Goal: Communication & Community: Connect with others

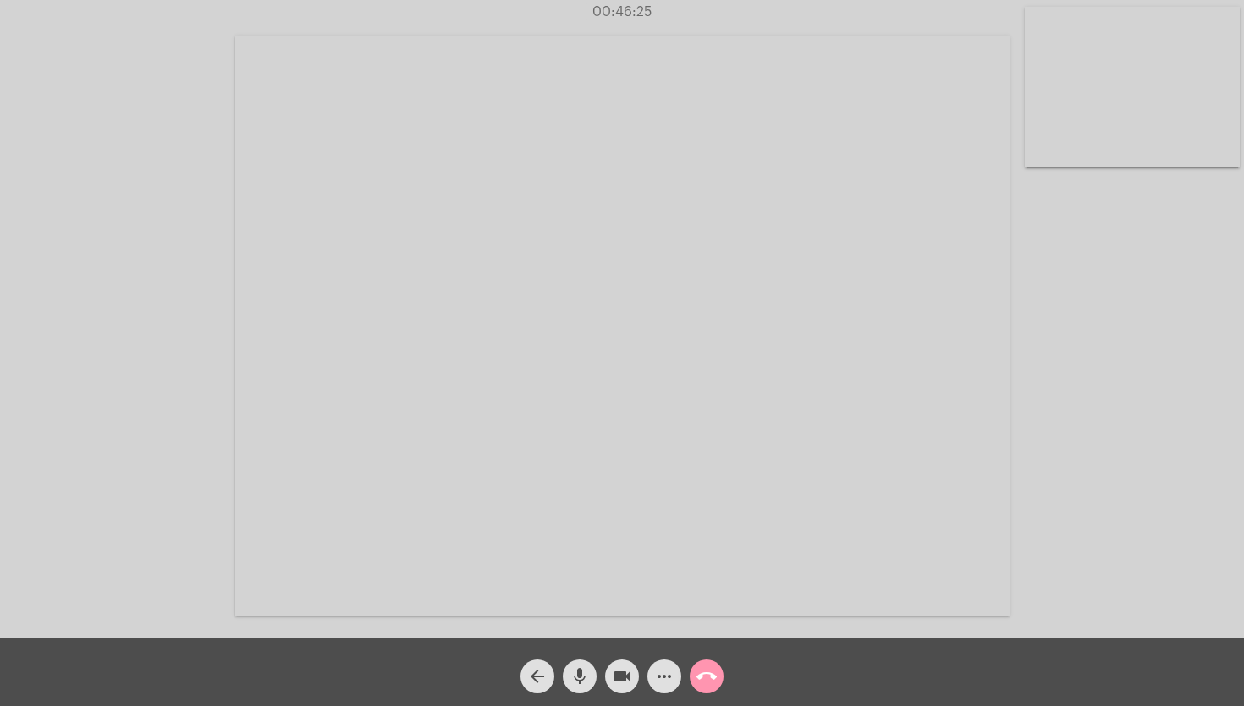
click at [1076, 89] on video at bounding box center [1132, 87] width 215 height 161
click at [217, 355] on video at bounding box center [192, 324] width 215 height 161
click at [712, 676] on mat-icon "call_end" at bounding box center [706, 677] width 20 height 20
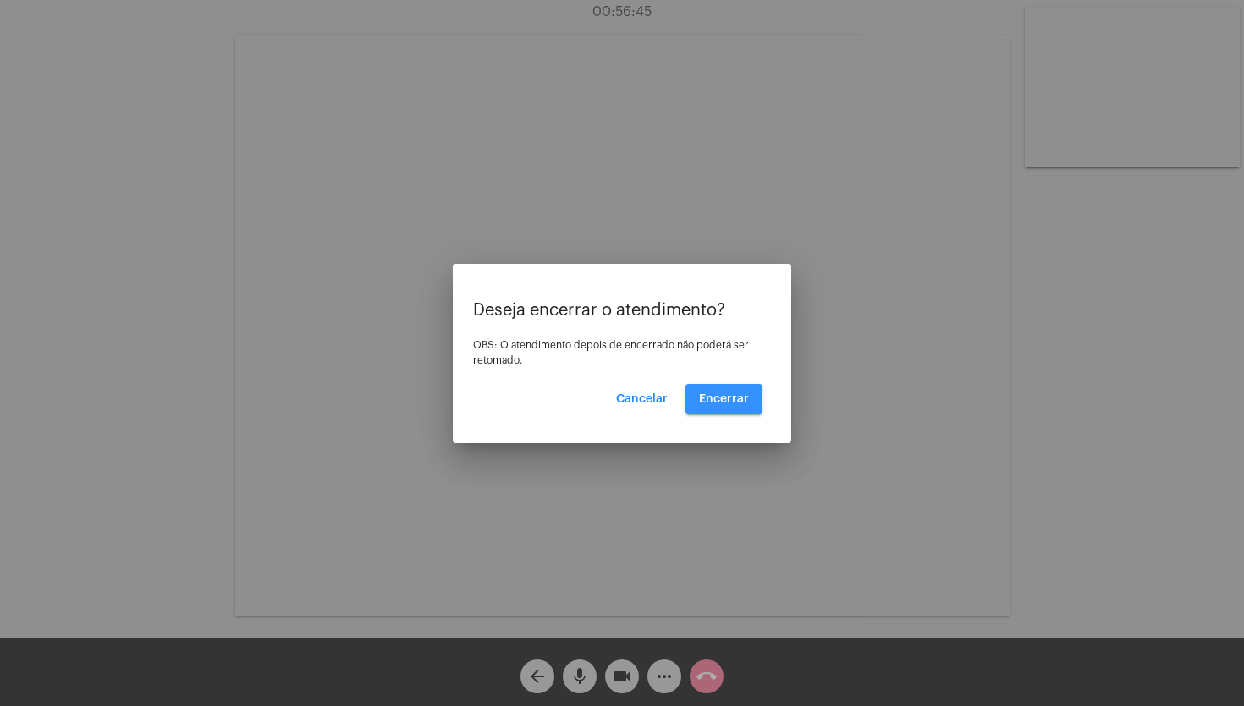
click at [712, 397] on span "Encerrar" at bounding box center [724, 399] width 50 height 12
